Goal: Obtain resource: Download file/media

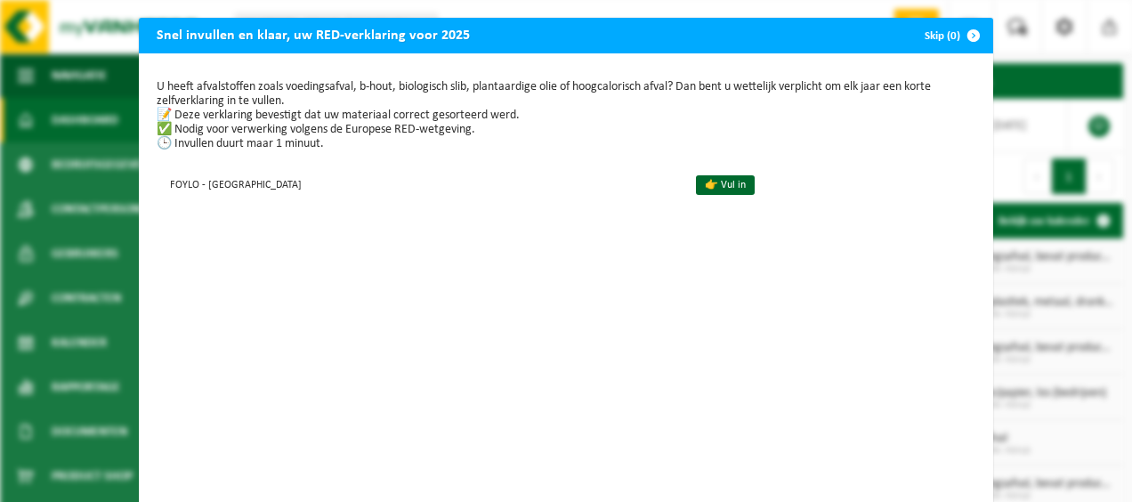
click at [970, 32] on span "button" at bounding box center [974, 36] width 36 height 36
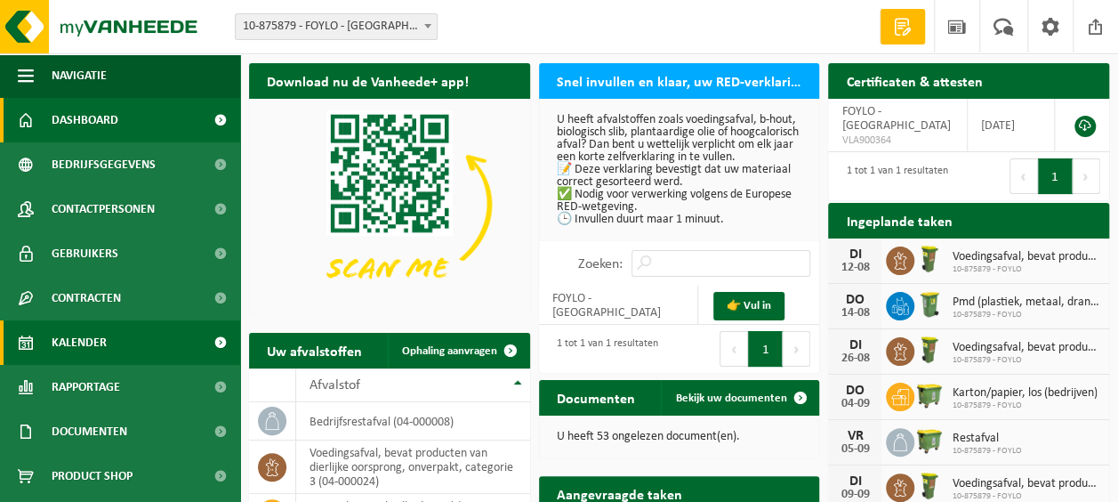
click at [124, 335] on link "Kalender" at bounding box center [120, 342] width 240 height 44
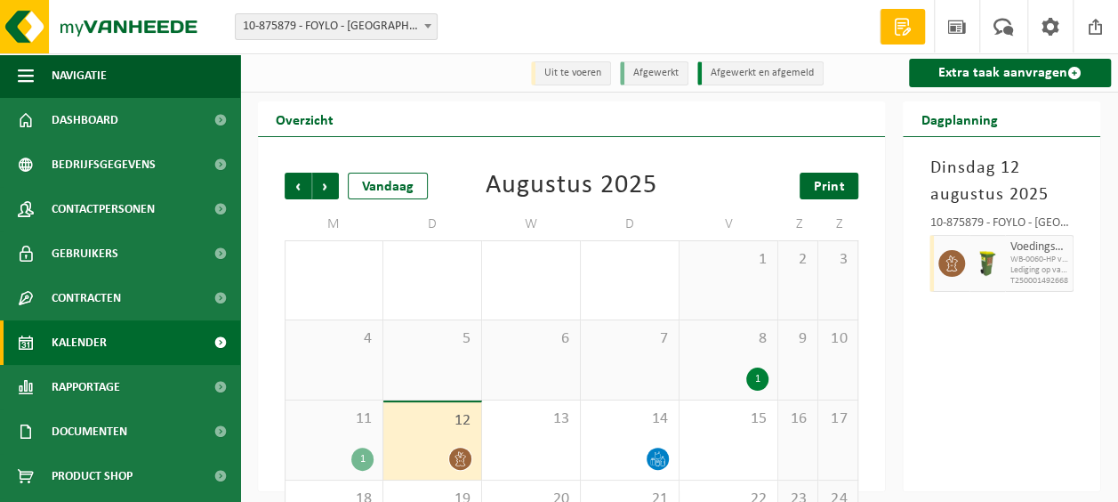
click at [836, 189] on span "Print" at bounding box center [829, 187] width 30 height 14
click at [331, 187] on span "Volgende" at bounding box center [325, 186] width 27 height 27
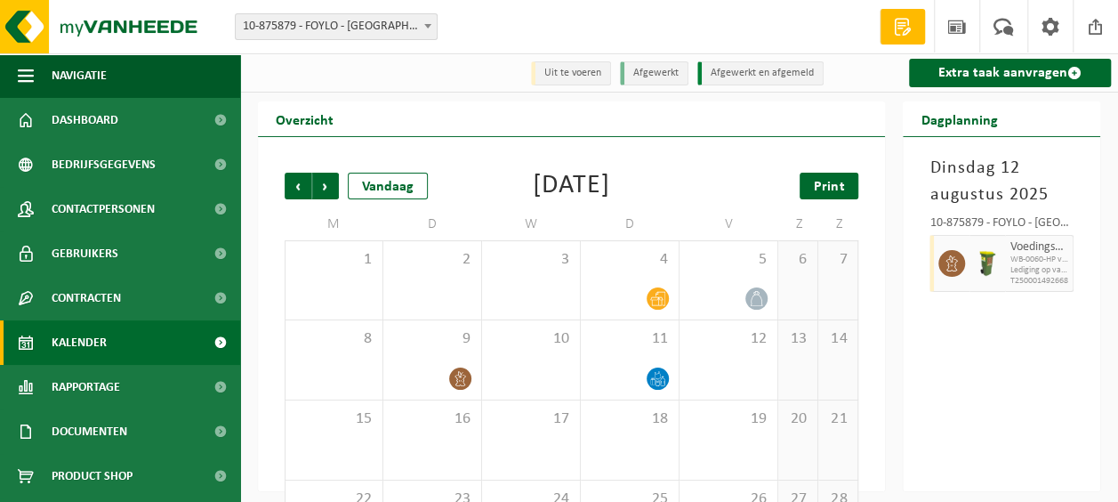
click at [822, 187] on span "Print" at bounding box center [829, 187] width 30 height 14
click at [324, 190] on span "Volgende" at bounding box center [325, 186] width 27 height 27
click at [828, 180] on span "Print" at bounding box center [829, 187] width 30 height 14
